Goal: Task Accomplishment & Management: Use online tool/utility

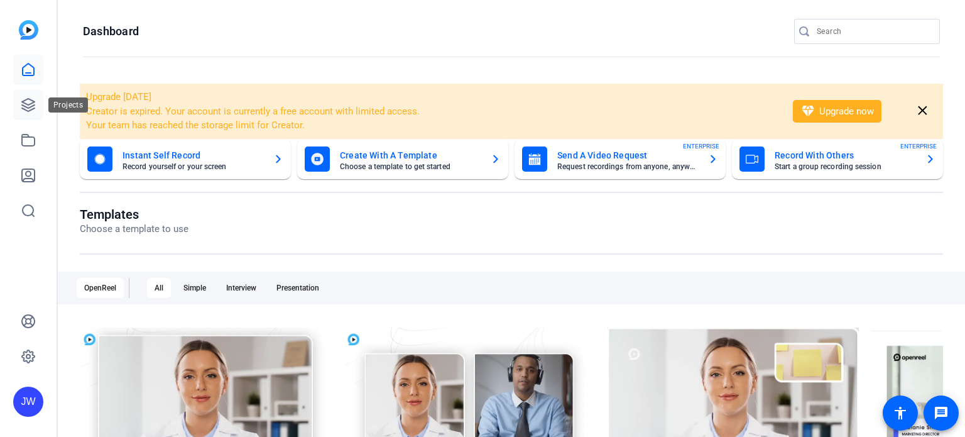
click at [30, 102] on icon at bounding box center [28, 104] width 15 height 15
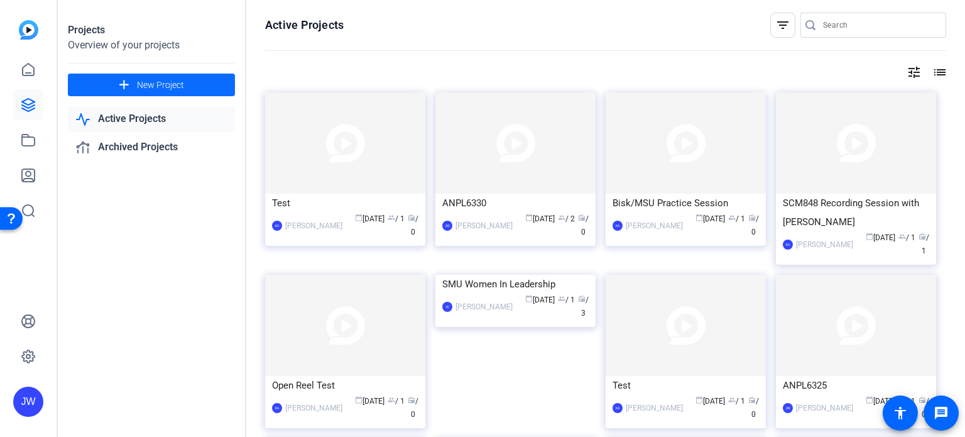
click at [178, 79] on span "New Project" at bounding box center [160, 85] width 47 height 13
click at [486, 142] on img at bounding box center [515, 142] width 160 height 101
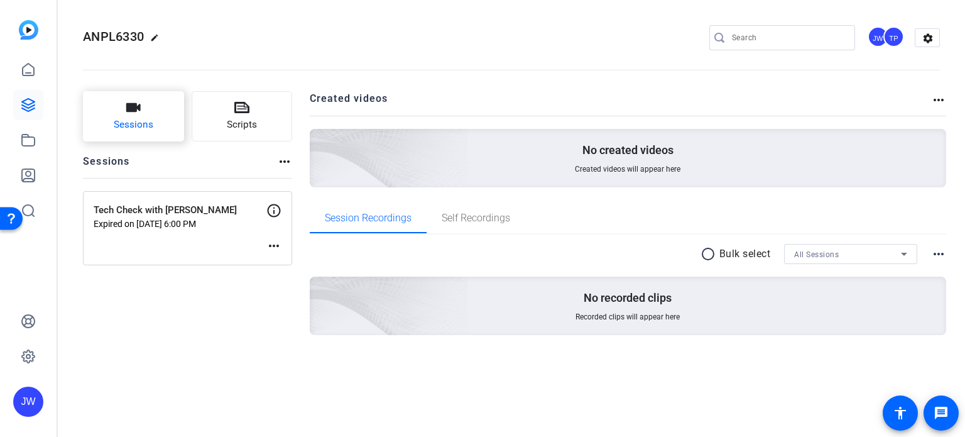
click at [143, 120] on span "Sessions" at bounding box center [134, 124] width 40 height 14
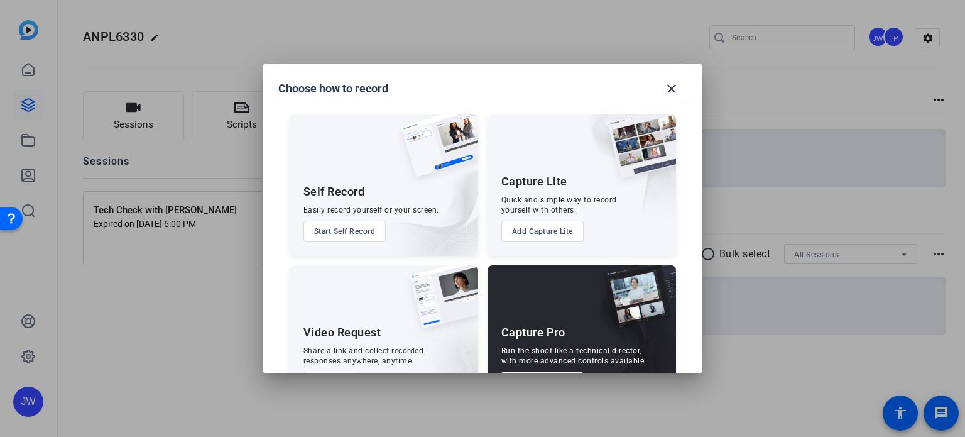
scroll to position [45, 0]
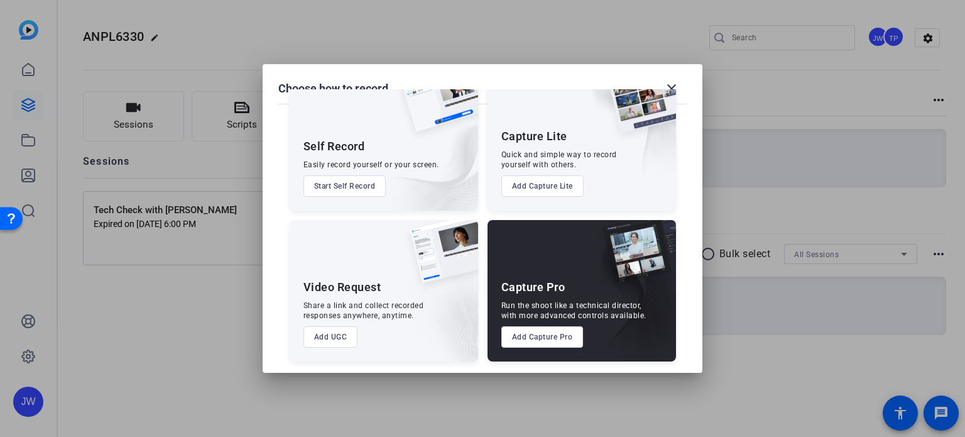
click at [537, 336] on button "Add Capture Pro" at bounding box center [542, 336] width 82 height 21
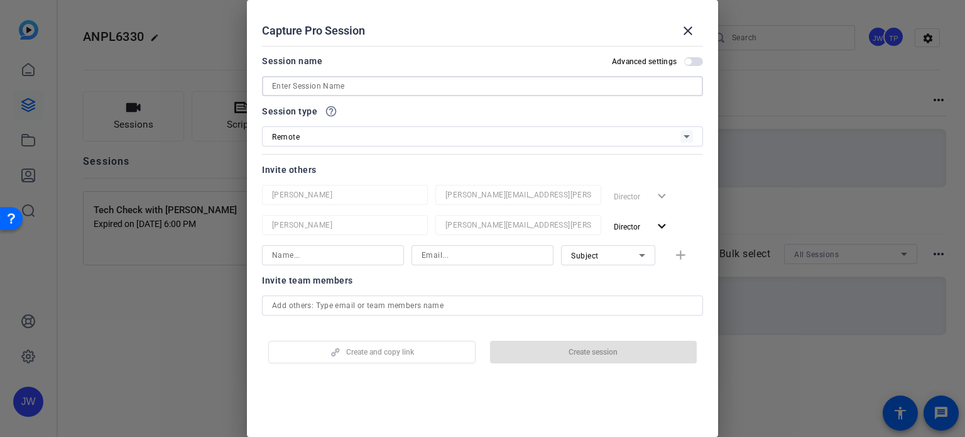
click at [352, 85] on input at bounding box center [482, 86] width 421 height 15
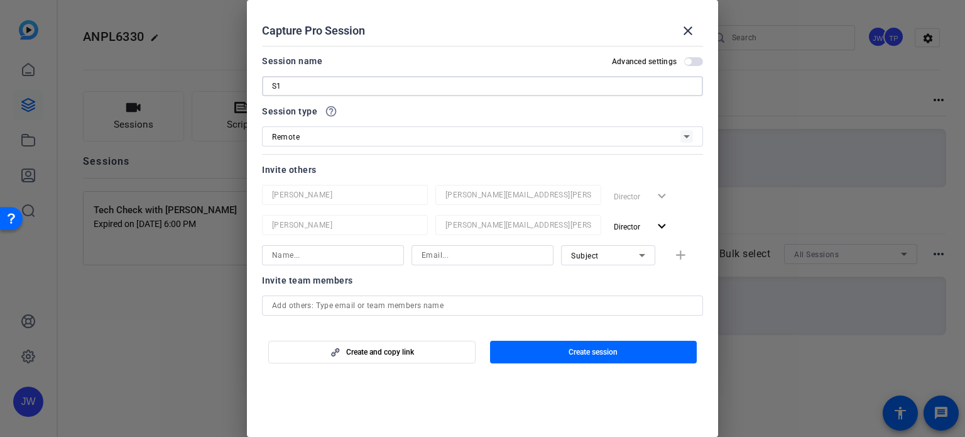
type input "S1"
click at [688, 61] on span "button" at bounding box center [693, 61] width 19 height 9
click at [352, 253] on input at bounding box center [333, 255] width 122 height 15
type input "[PERSON_NAME]"
paste input "[EMAIL_ADDRESS][DOMAIN_NAME]"
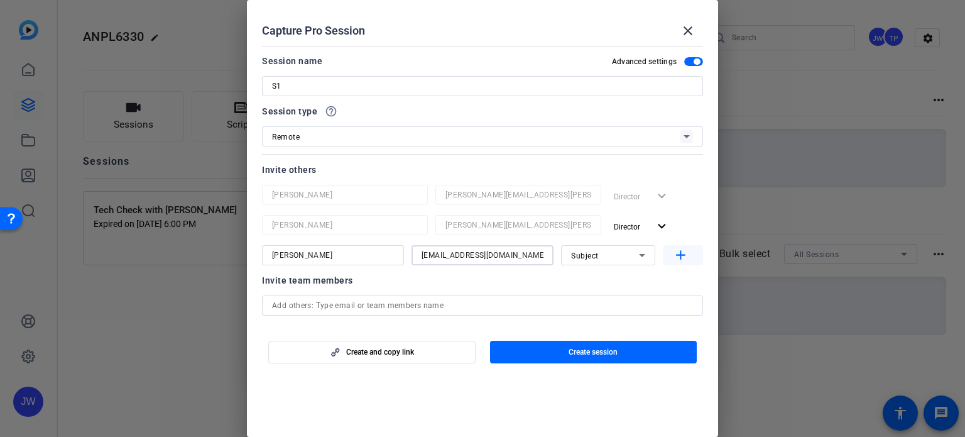
type input "[EMAIL_ADDRESS][DOMAIN_NAME]"
click at [673, 257] on mat-icon "add" at bounding box center [681, 256] width 16 height 16
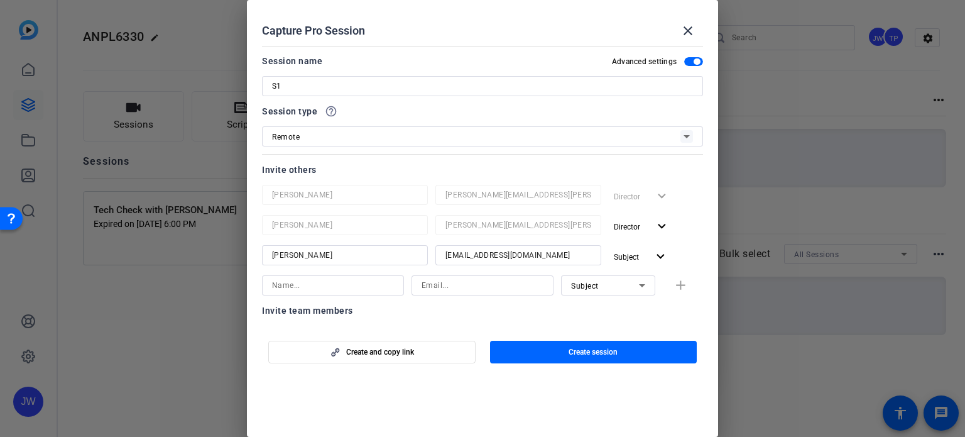
click at [329, 291] on input at bounding box center [333, 285] width 122 height 15
type input "Arlethea"
type input "[PERSON_NAME][EMAIL_ADDRESS][PERSON_NAME][DOMAIN_NAME]"
click at [595, 290] on div "Subject" at bounding box center [605, 286] width 68 height 16
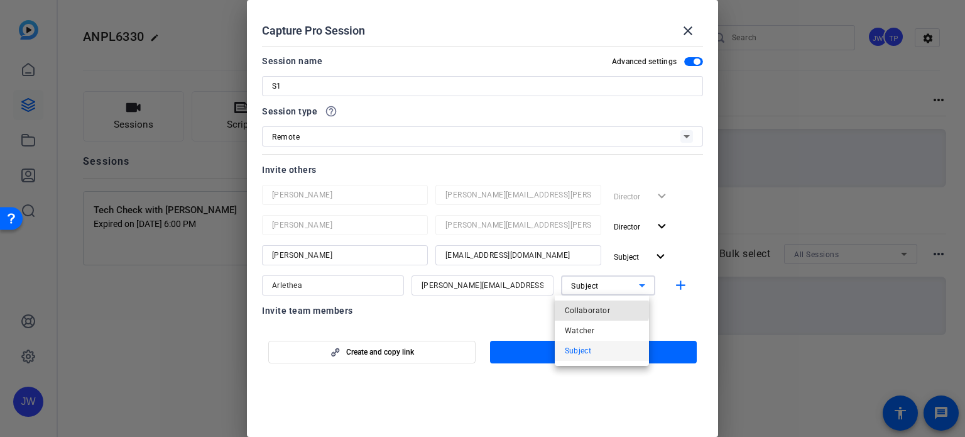
drag, startPoint x: 601, startPoint y: 310, endPoint x: 609, endPoint y: 311, distance: 7.6
click at [601, 310] on span "Collaborator" at bounding box center [588, 310] width 46 height 15
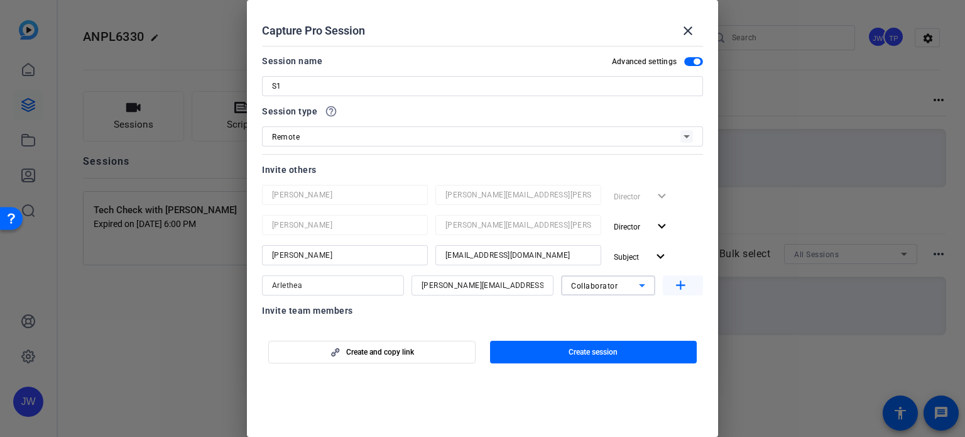
click at [681, 276] on span "button" at bounding box center [683, 285] width 40 height 30
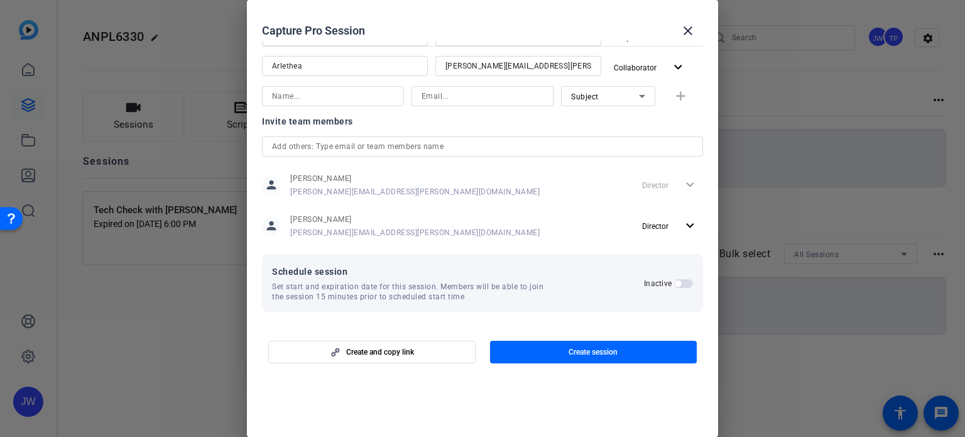
click at [675, 285] on span "button" at bounding box center [678, 283] width 6 height 6
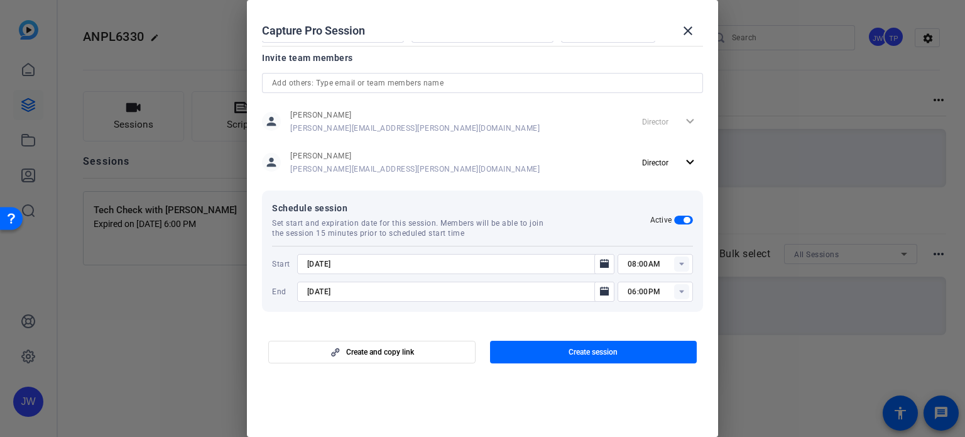
click at [678, 264] on rect at bounding box center [681, 263] width 15 height 15
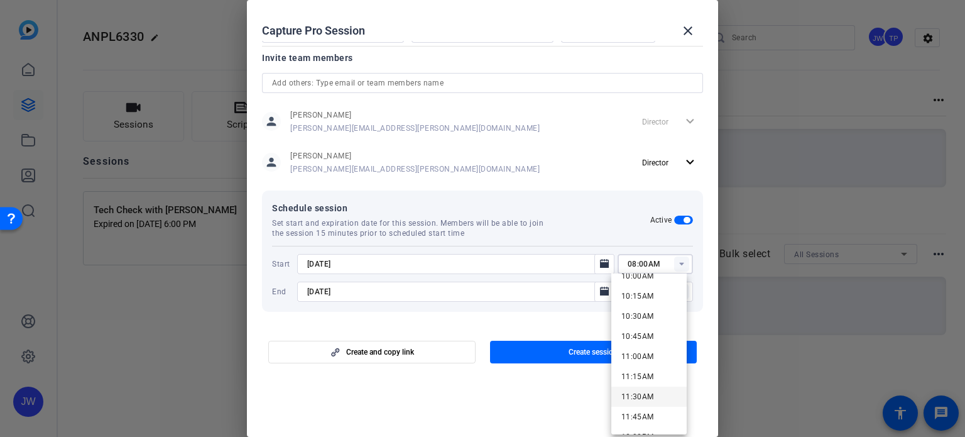
scroll to position [880, 0]
click at [643, 352] on span "11:45AM" at bounding box center [637, 353] width 33 height 9
type input "11:45AM"
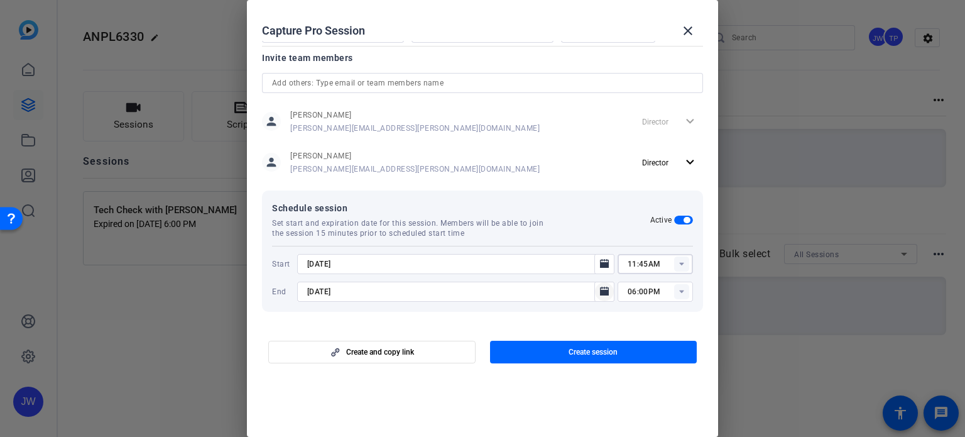
click at [599, 288] on icon "Open calendar" at bounding box center [604, 291] width 10 height 15
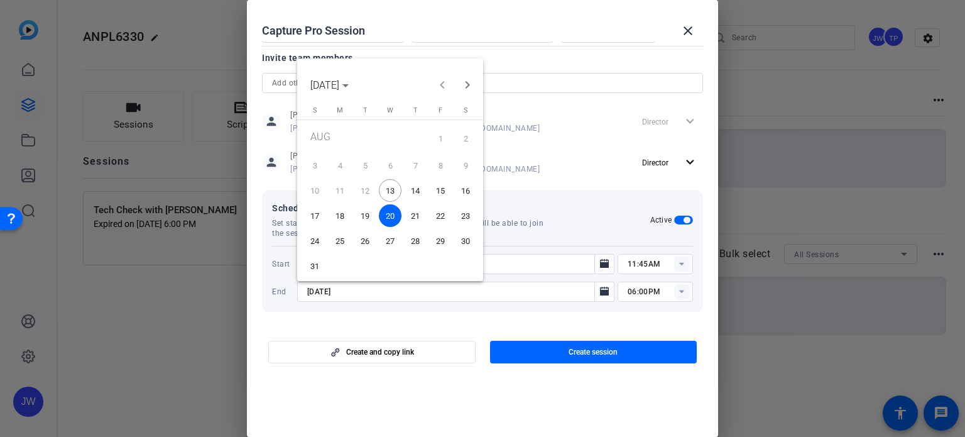
click at [393, 190] on span "13" at bounding box center [390, 190] width 23 height 23
type input "[DATE]"
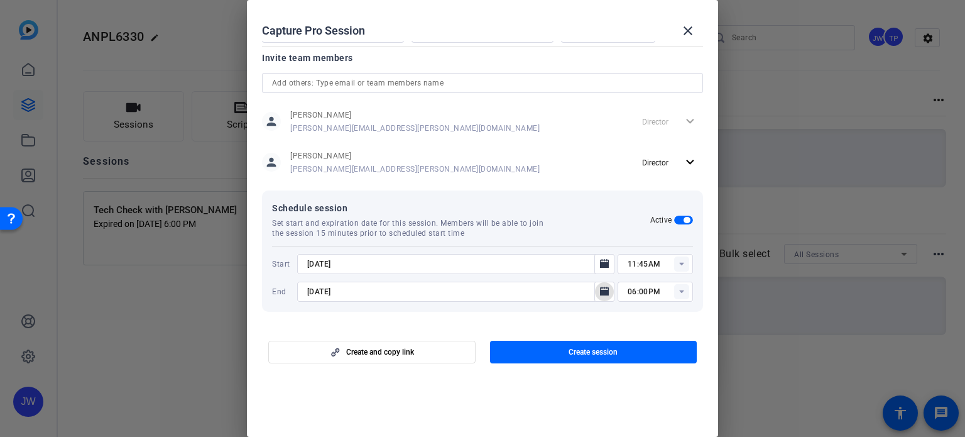
click at [621, 355] on span "button" at bounding box center [593, 352] width 207 height 30
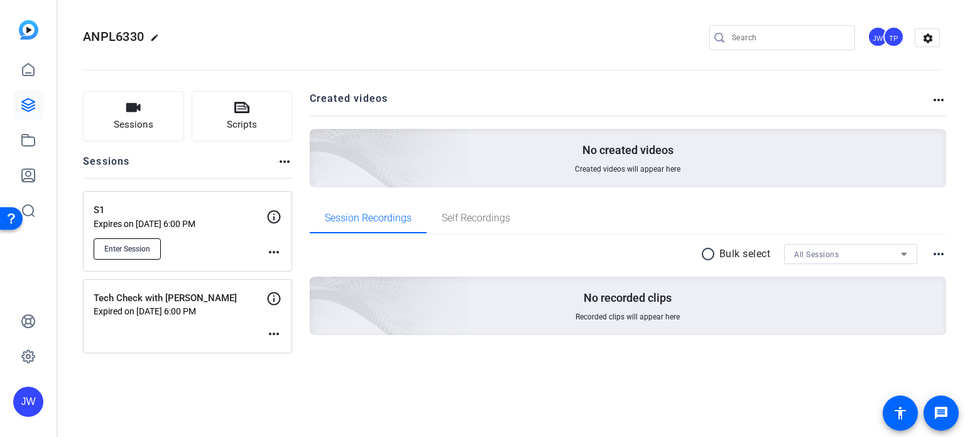
click at [138, 244] on span "Enter Session" at bounding box center [127, 249] width 46 height 10
click at [278, 255] on mat-icon "more_horiz" at bounding box center [273, 251] width 15 height 15
click at [284, 268] on span "Edit Session" at bounding box center [304, 269] width 57 height 15
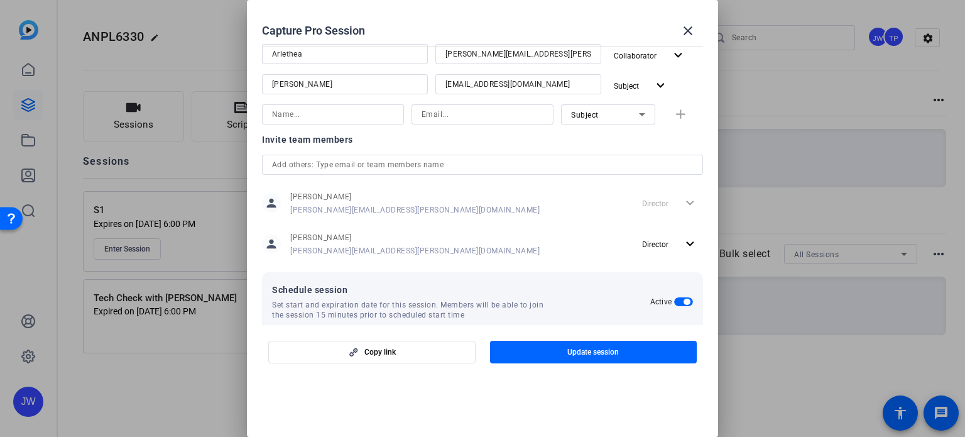
scroll to position [333, 0]
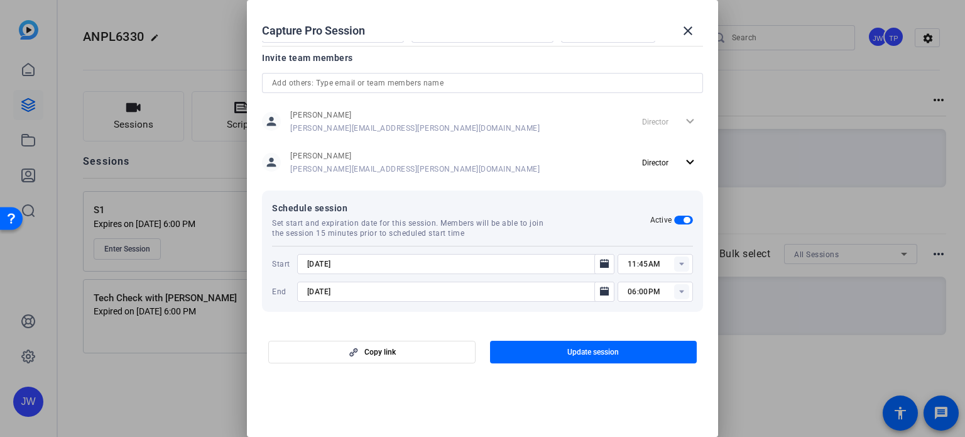
click at [675, 297] on rect at bounding box center [681, 291] width 15 height 15
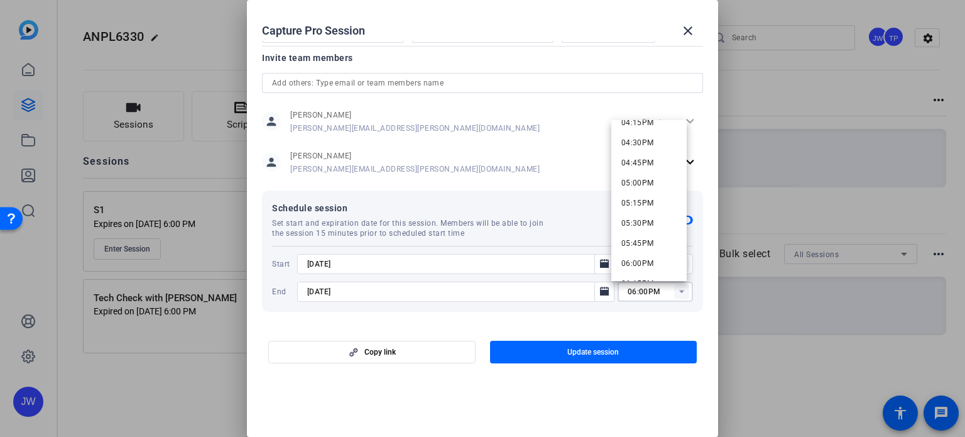
scroll to position [1633, 0]
click at [651, 223] on span "09:30PM" at bounding box center [637, 230] width 33 height 15
type input "09:30PM"
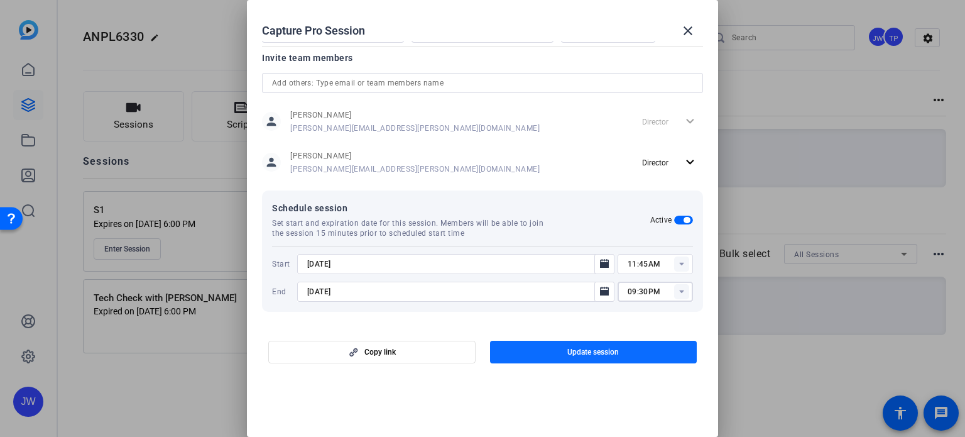
click at [643, 354] on span "button" at bounding box center [593, 352] width 207 height 30
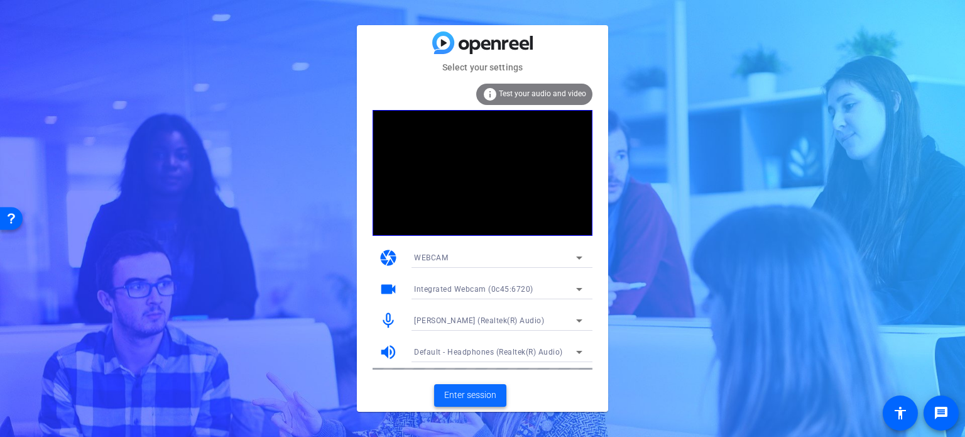
click at [488, 399] on span "Enter session" at bounding box center [470, 394] width 52 height 13
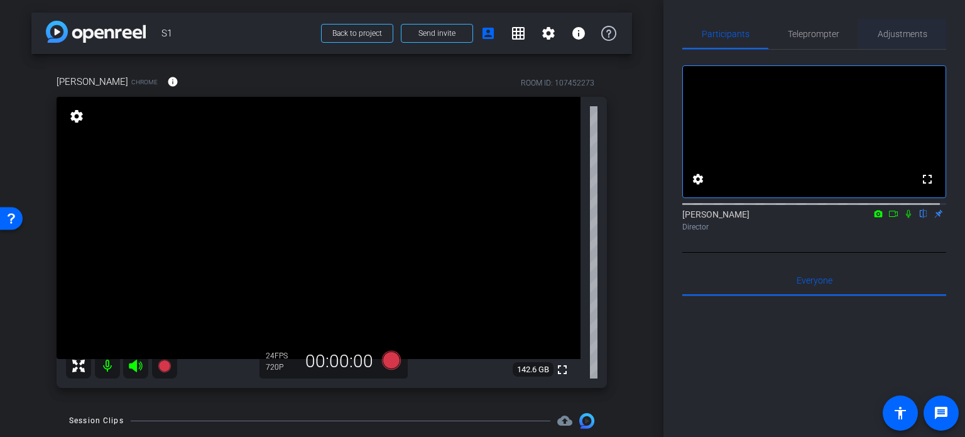
click at [915, 39] on span "Adjustments" at bounding box center [903, 34] width 50 height 30
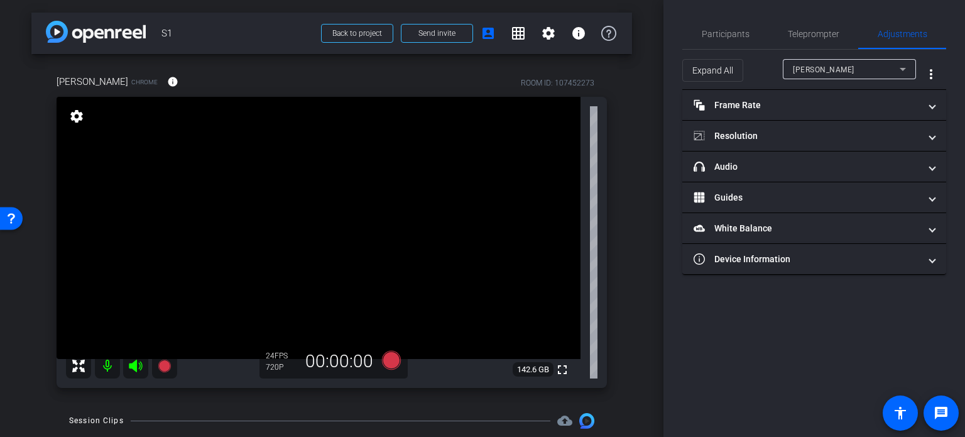
click at [107, 364] on mat-icon at bounding box center [107, 365] width 25 height 25
click at [741, 35] on span "Participants" at bounding box center [726, 34] width 48 height 9
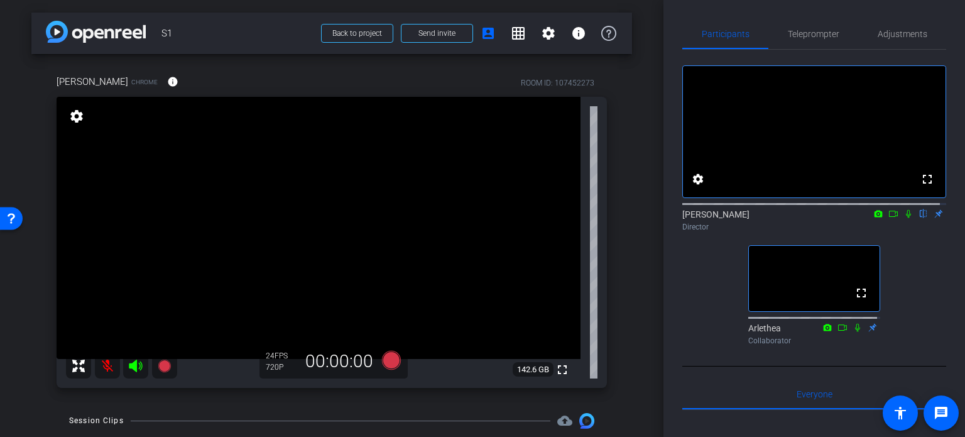
click at [106, 366] on mat-icon at bounding box center [107, 365] width 25 height 25
click at [915, 48] on span "Adjustments" at bounding box center [903, 34] width 50 height 30
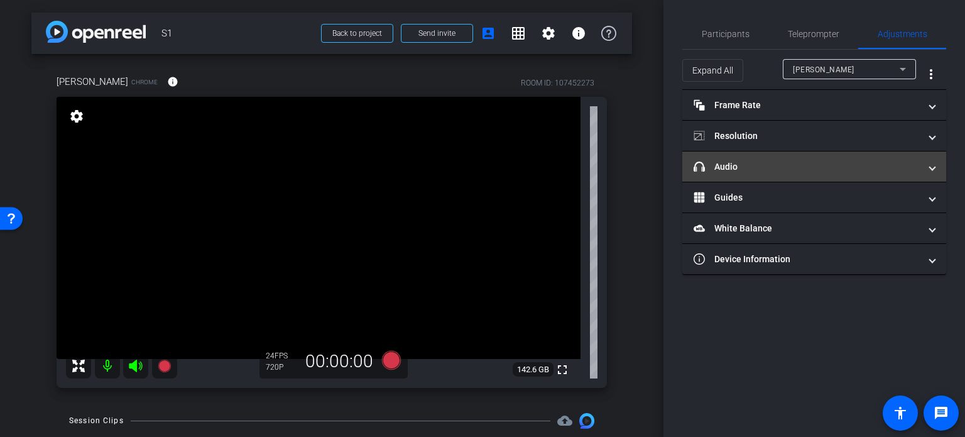
click at [831, 174] on mat-expansion-panel-header "headphone icon Audio" at bounding box center [814, 166] width 264 height 30
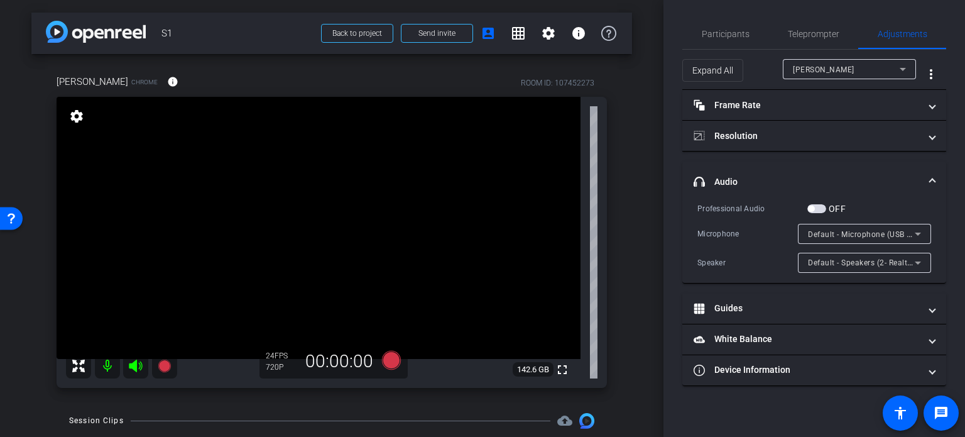
click at [856, 238] on div "Default - Microphone (USB Condenser Microphone) (31b2:0011)" at bounding box center [861, 234] width 107 height 16
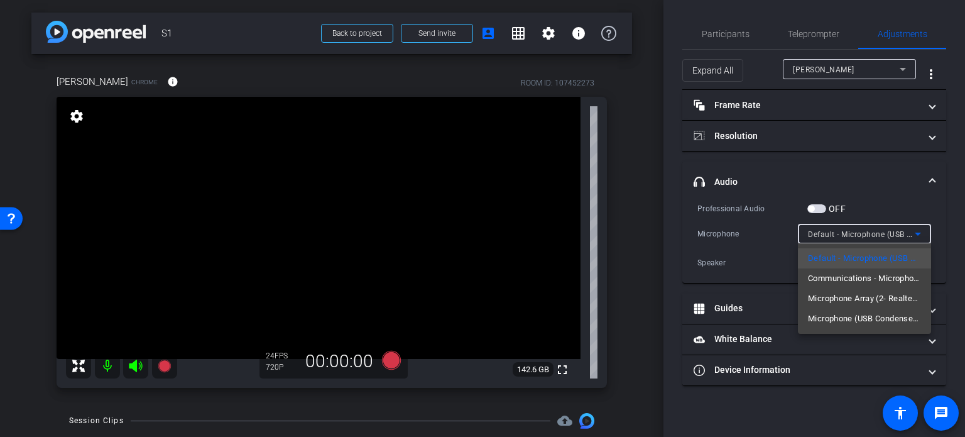
click at [909, 231] on div at bounding box center [482, 218] width 965 height 437
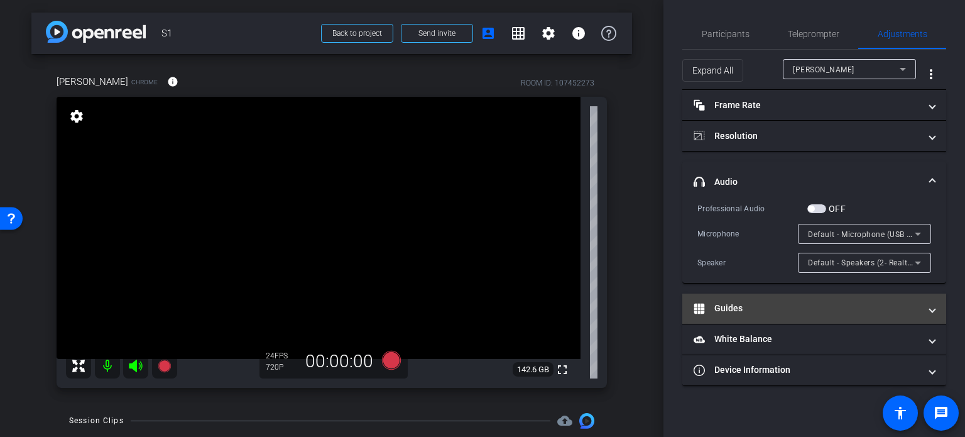
click at [815, 305] on mat-panel-title "Guides" at bounding box center [807, 308] width 226 height 13
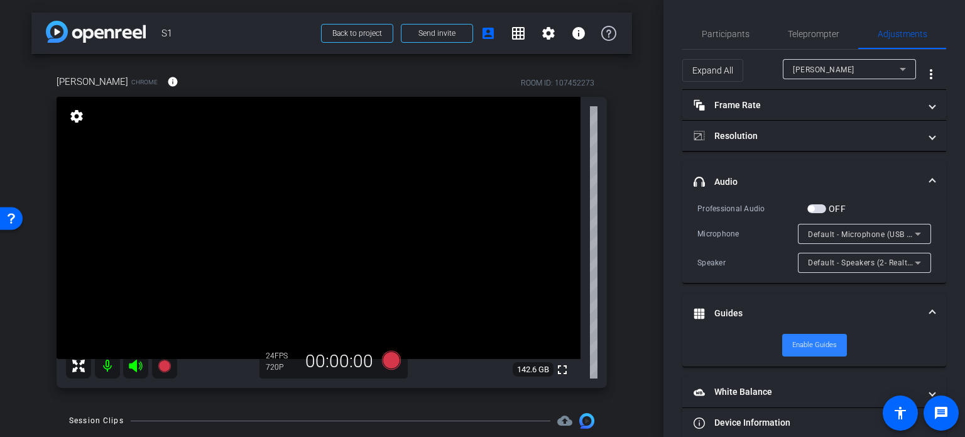
click at [827, 345] on span "Enable Guides" at bounding box center [814, 344] width 45 height 19
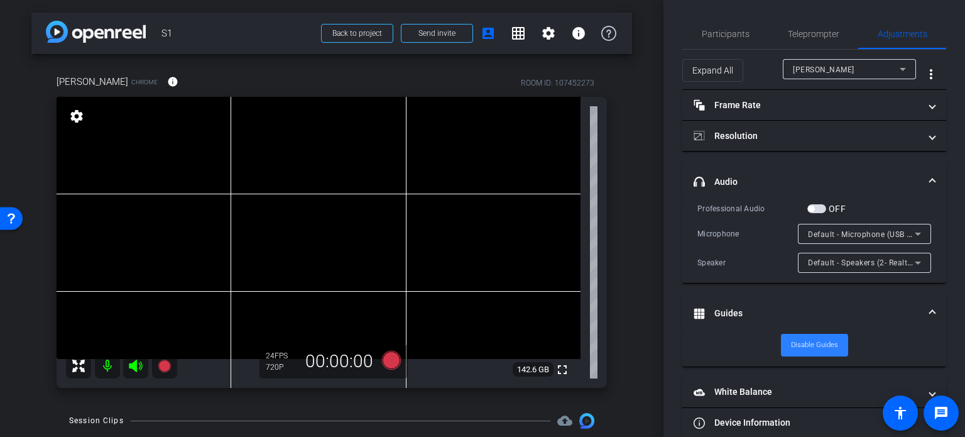
click at [829, 346] on span "Disable Guides" at bounding box center [814, 344] width 47 height 19
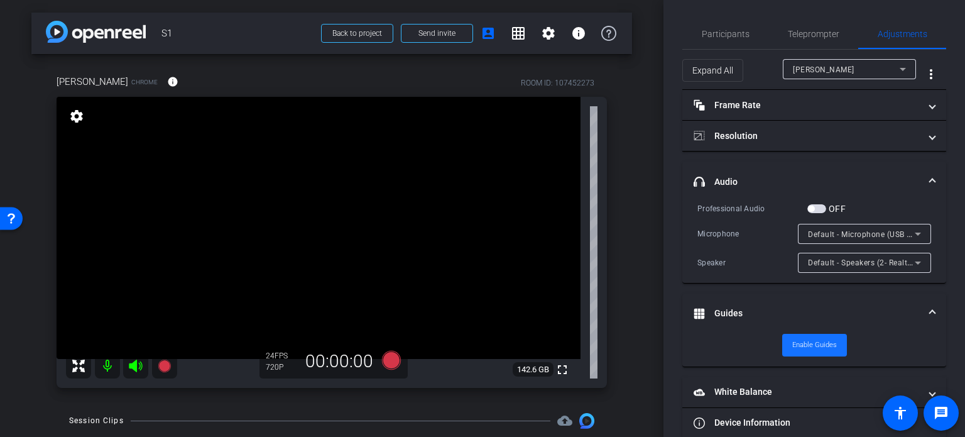
click at [829, 344] on span "Enable Guides" at bounding box center [814, 344] width 45 height 19
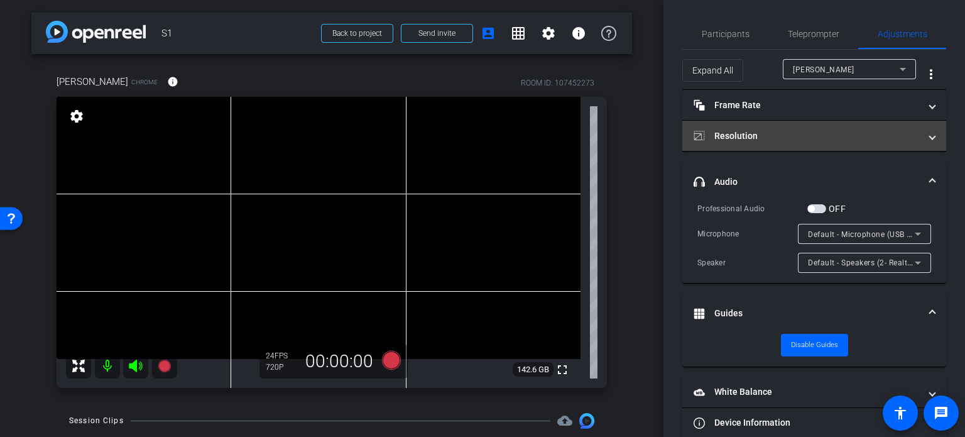
click at [745, 132] on mat-panel-title "Resolution" at bounding box center [807, 135] width 226 height 13
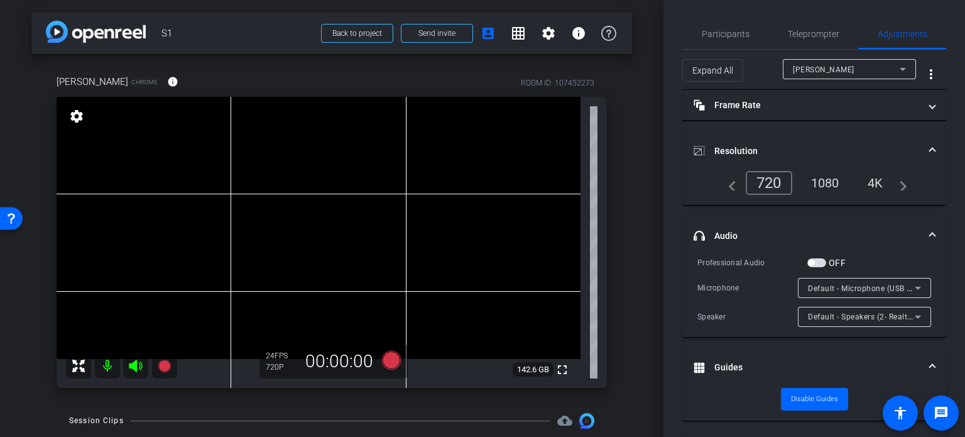
click at [824, 182] on div "1080" at bounding box center [825, 182] width 47 height 21
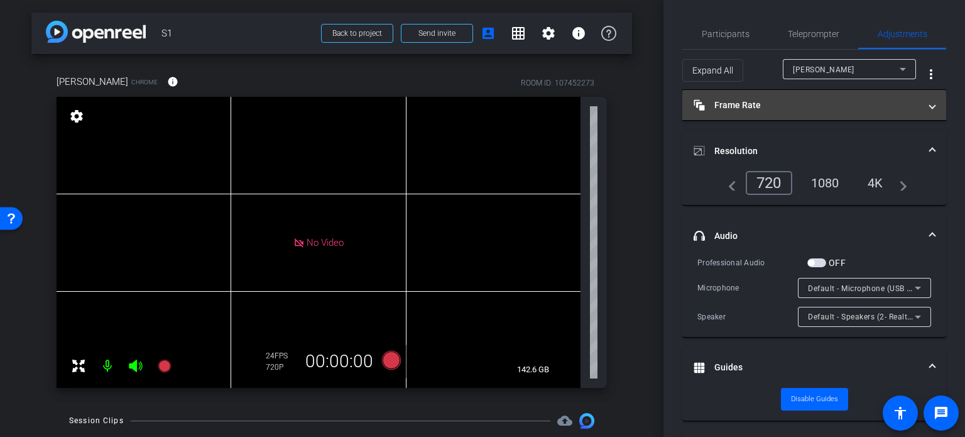
click at [833, 100] on mat-panel-title "Frame Rate Frame Rate" at bounding box center [807, 105] width 226 height 13
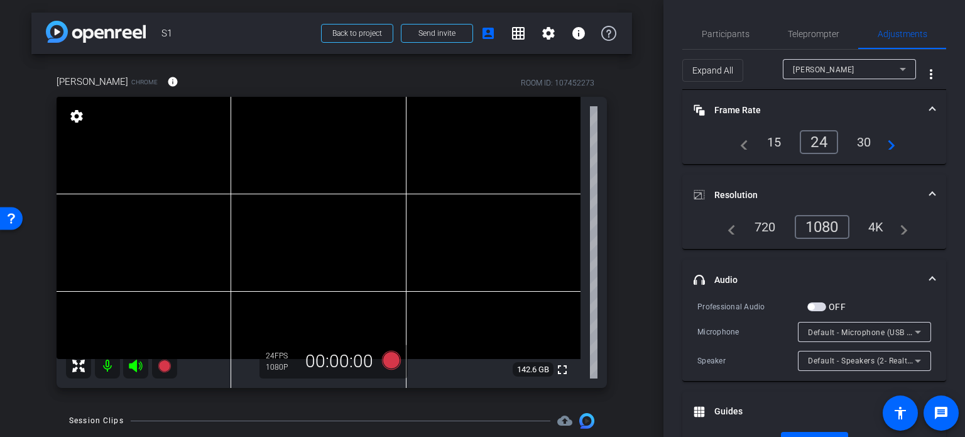
click at [877, 92] on mat-expansion-panel-header "Frame Rate Frame Rate" at bounding box center [814, 110] width 264 height 40
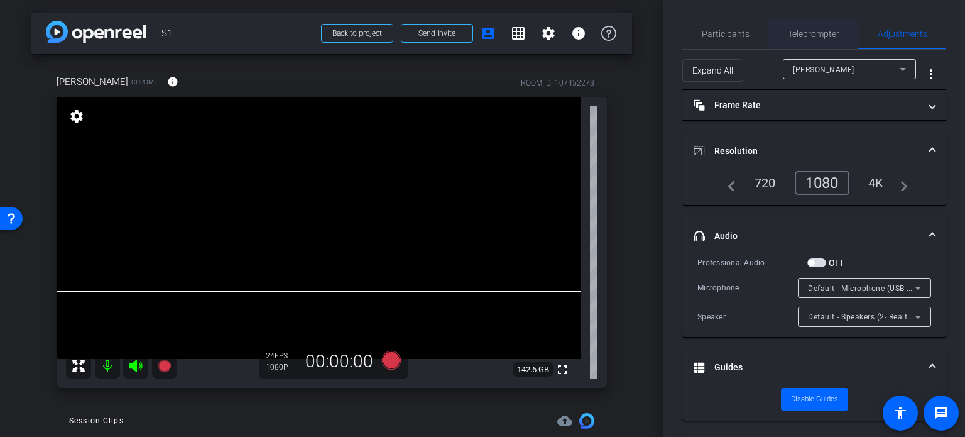
click at [802, 35] on span "Teleprompter" at bounding box center [814, 34] width 52 height 9
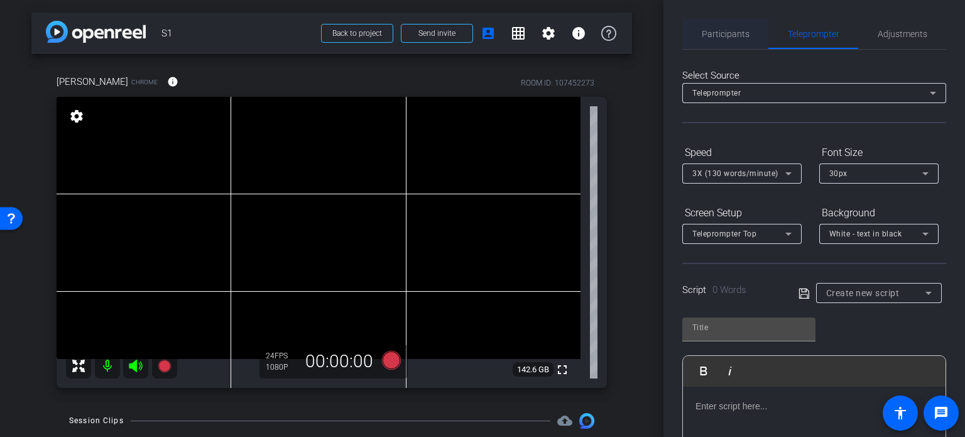
click at [741, 25] on span "Participants" at bounding box center [726, 34] width 48 height 30
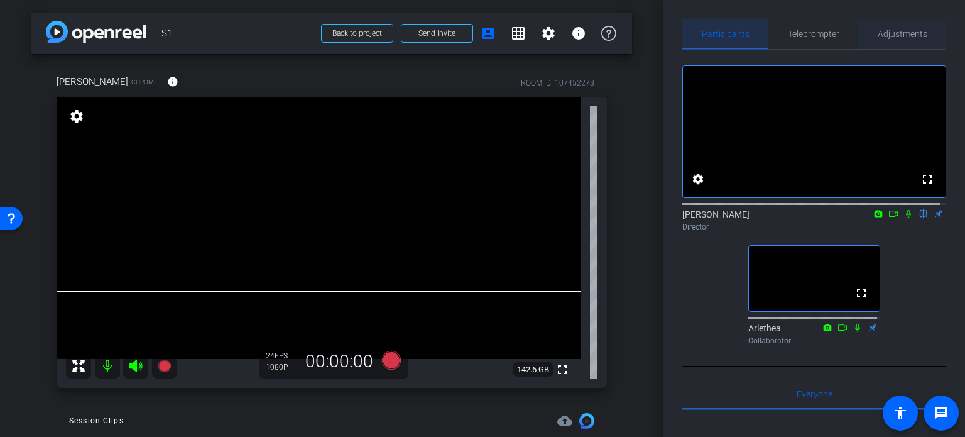
click at [897, 30] on span "Adjustments" at bounding box center [903, 34] width 50 height 9
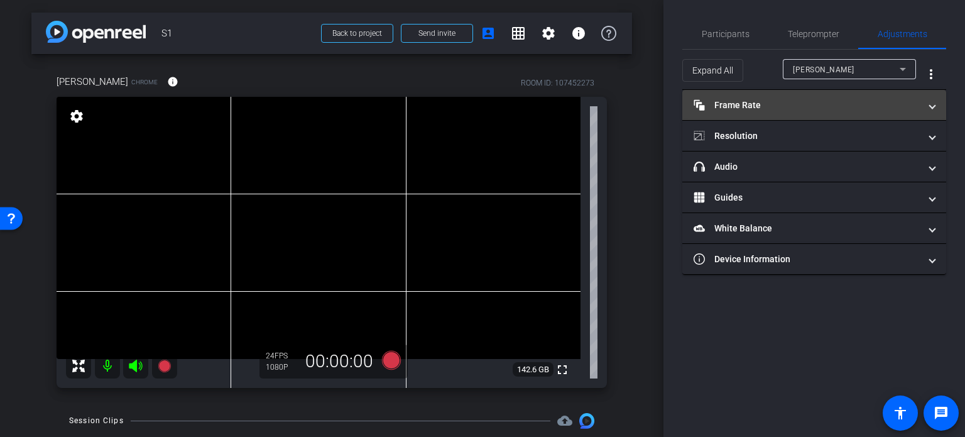
click at [820, 95] on mat-expansion-panel-header "Frame Rate Frame Rate" at bounding box center [814, 105] width 264 height 30
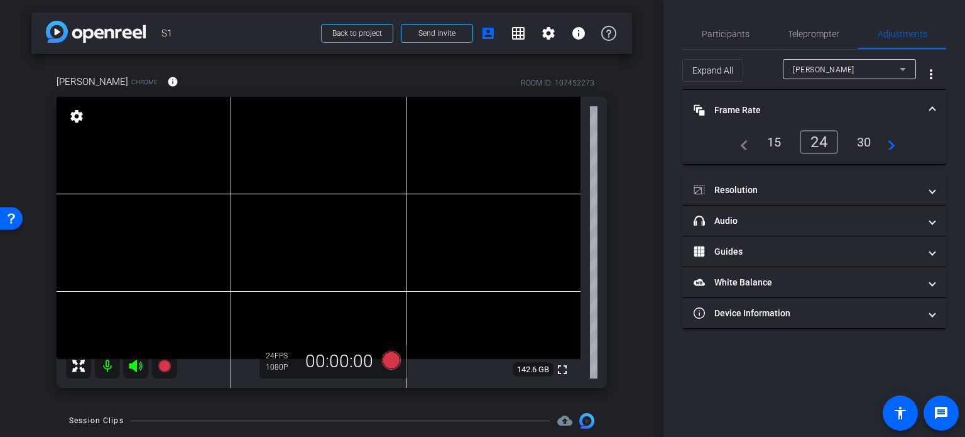
click at [932, 108] on span at bounding box center [932, 110] width 5 height 13
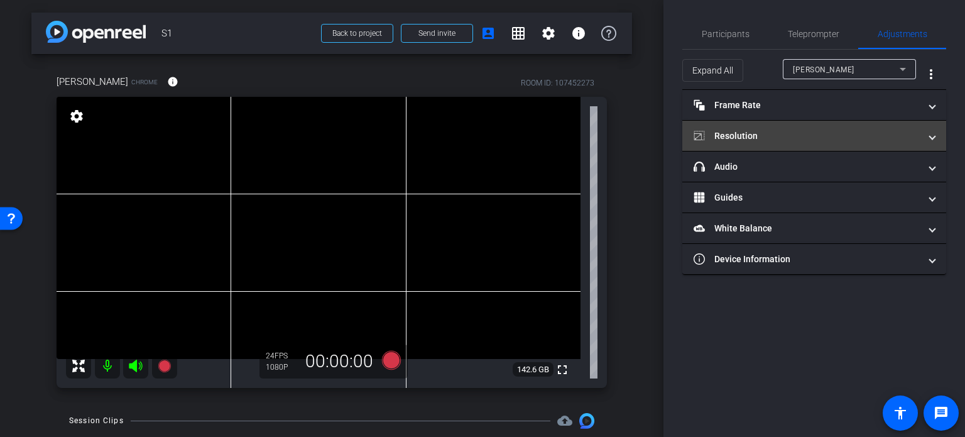
click at [930, 138] on span at bounding box center [932, 135] width 5 height 13
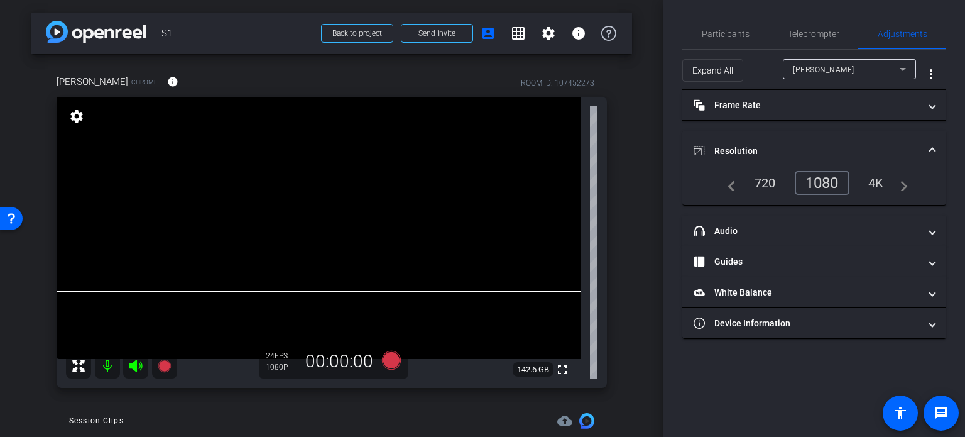
click at [932, 141] on mat-expansion-panel-header "Resolution" at bounding box center [814, 151] width 264 height 40
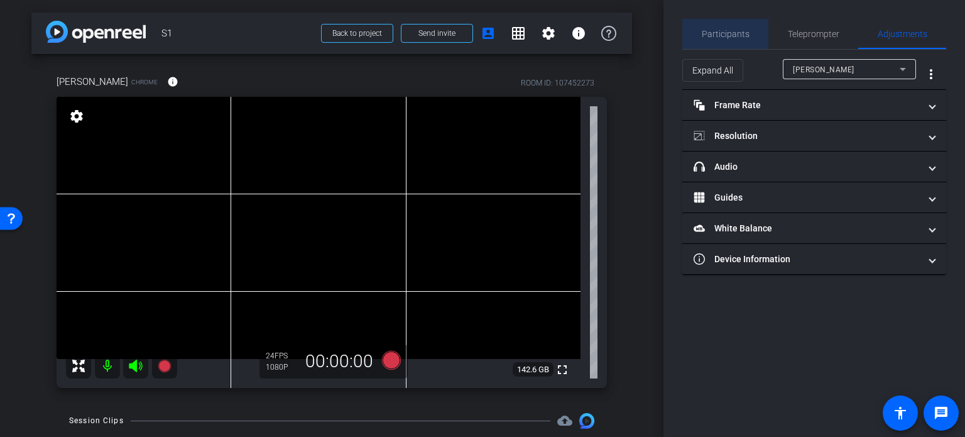
click at [760, 27] on div "Participants" at bounding box center [725, 34] width 86 height 30
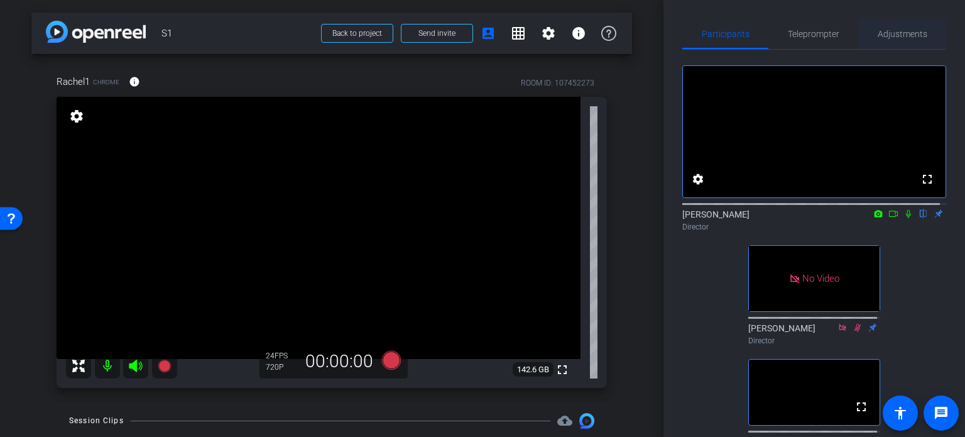
click at [912, 26] on span "Adjustments" at bounding box center [903, 34] width 50 height 30
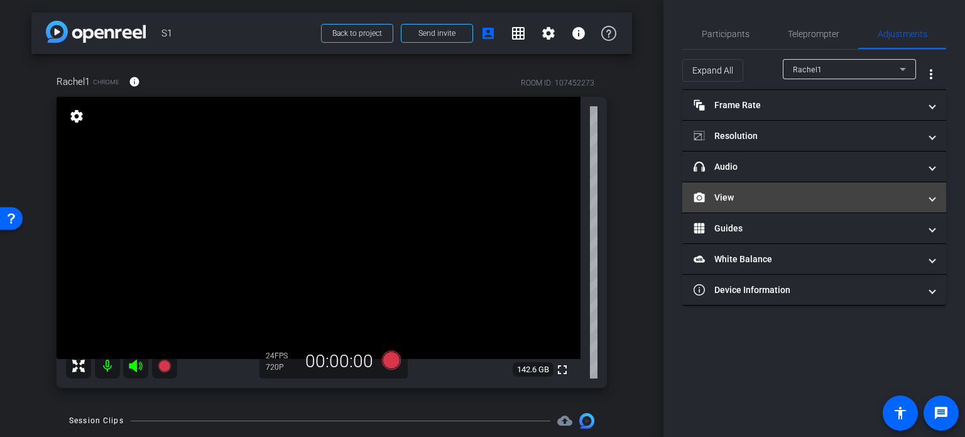
click at [783, 196] on mat-panel-title "View" at bounding box center [807, 197] width 226 height 13
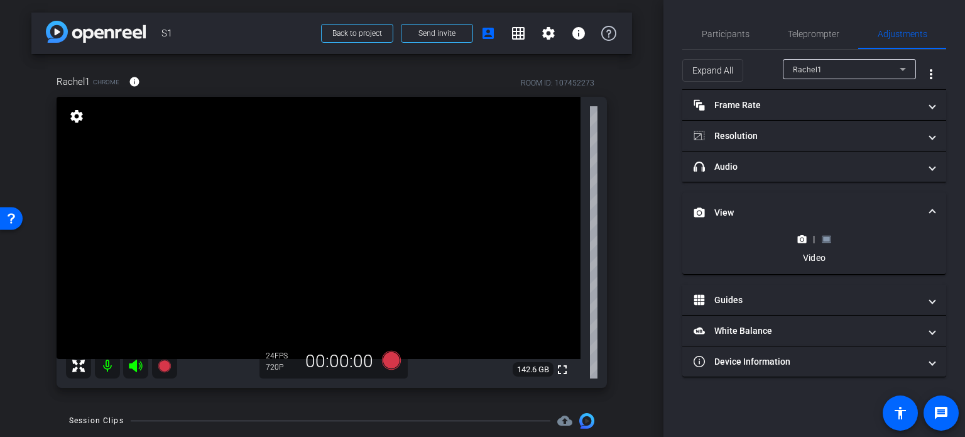
click at [827, 241] on icon at bounding box center [826, 238] width 9 height 9
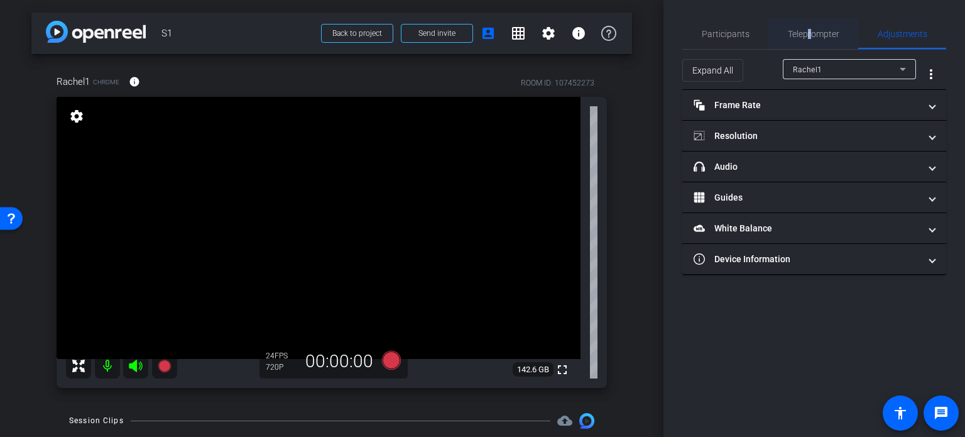
click at [809, 30] on span "Teleprompter" at bounding box center [814, 34] width 52 height 9
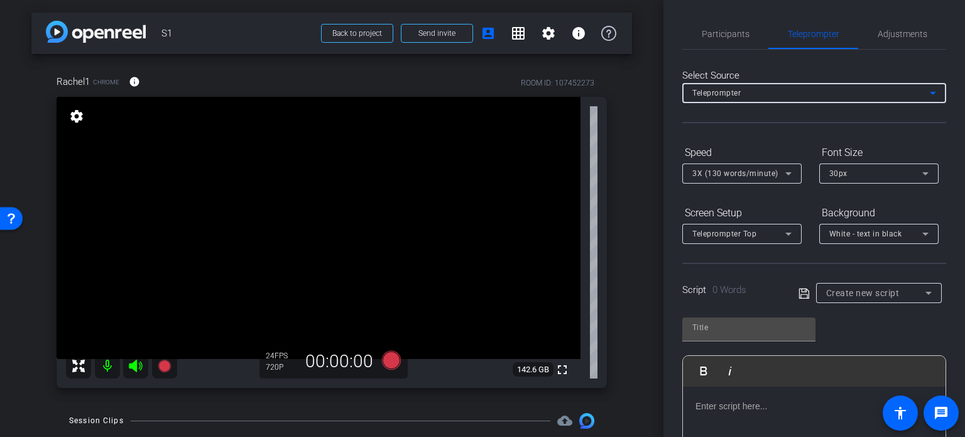
click at [915, 92] on div "Teleprompter" at bounding box center [810, 93] width 237 height 16
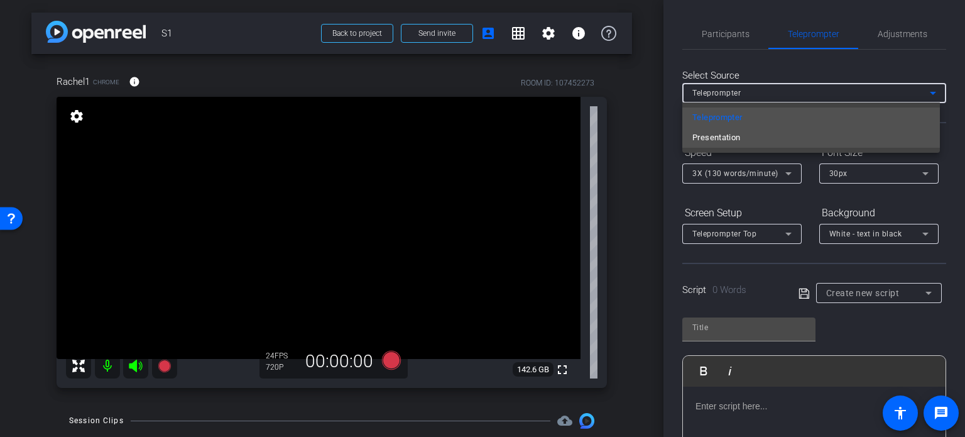
click at [741, 140] on span "Presentation" at bounding box center [716, 137] width 48 height 15
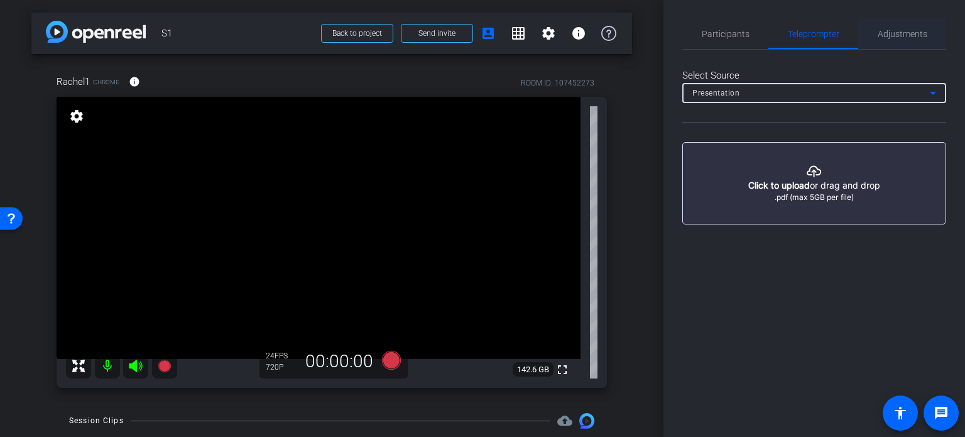
click at [910, 38] on span "Adjustments" at bounding box center [903, 34] width 50 height 9
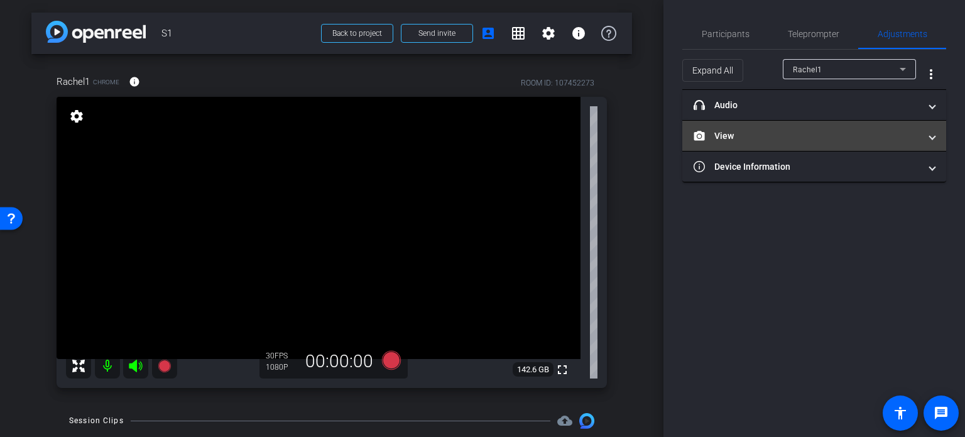
click at [733, 134] on mat-panel-title "View" at bounding box center [807, 135] width 226 height 13
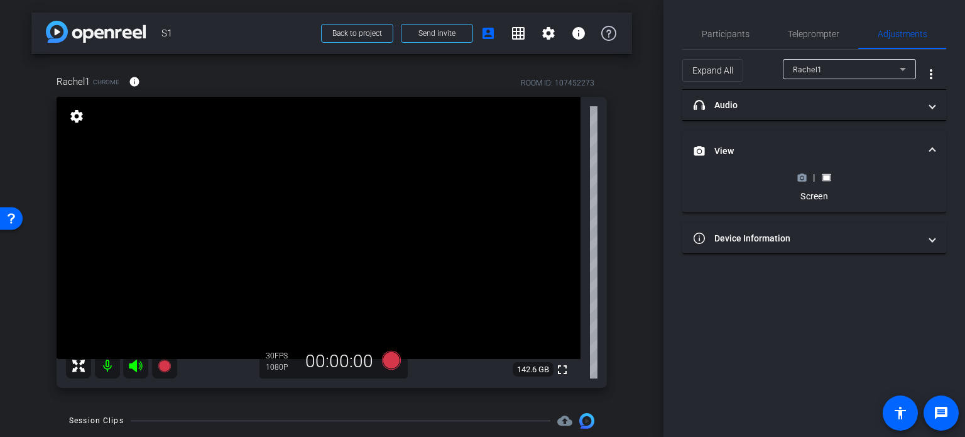
click at [801, 173] on polygon at bounding box center [803, 173] width 6 height 1
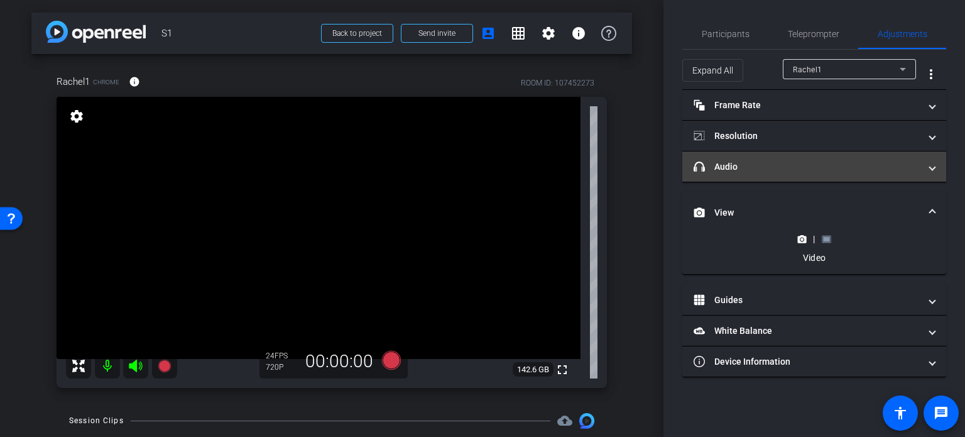
click at [827, 177] on mat-expansion-panel-header "headphone icon Audio" at bounding box center [814, 166] width 264 height 30
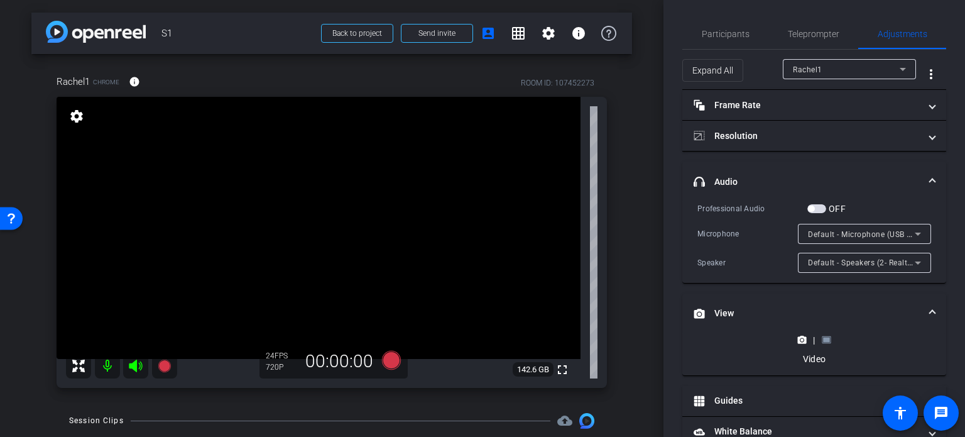
click at [822, 175] on mat-panel-title "headphone icon Audio" at bounding box center [807, 181] width 226 height 13
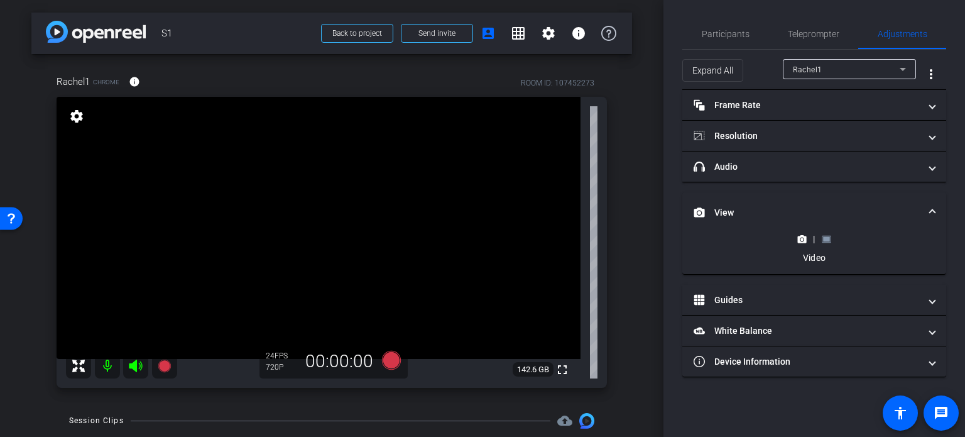
click at [825, 241] on icon at bounding box center [826, 238] width 9 height 9
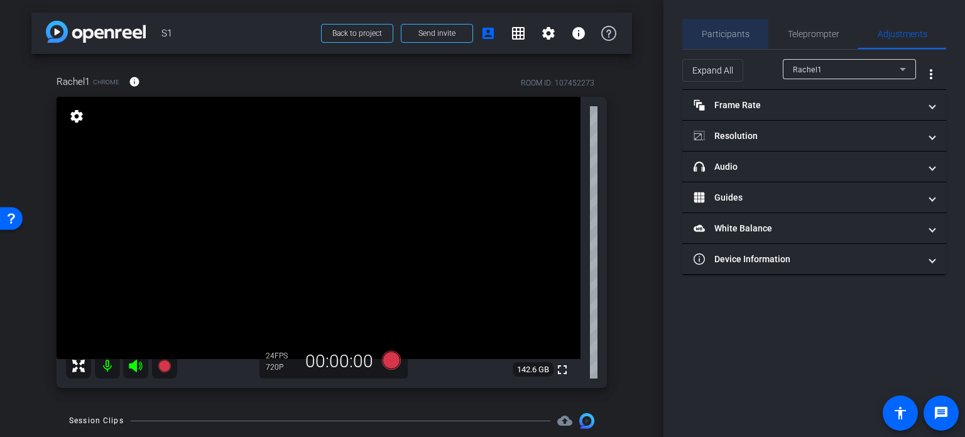
click at [734, 27] on span "Participants" at bounding box center [726, 34] width 48 height 30
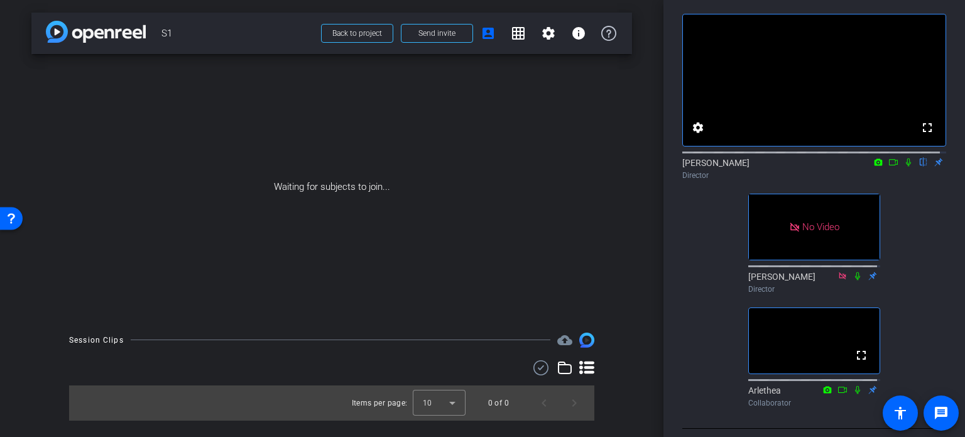
scroll to position [53, 0]
